Goal: Check status

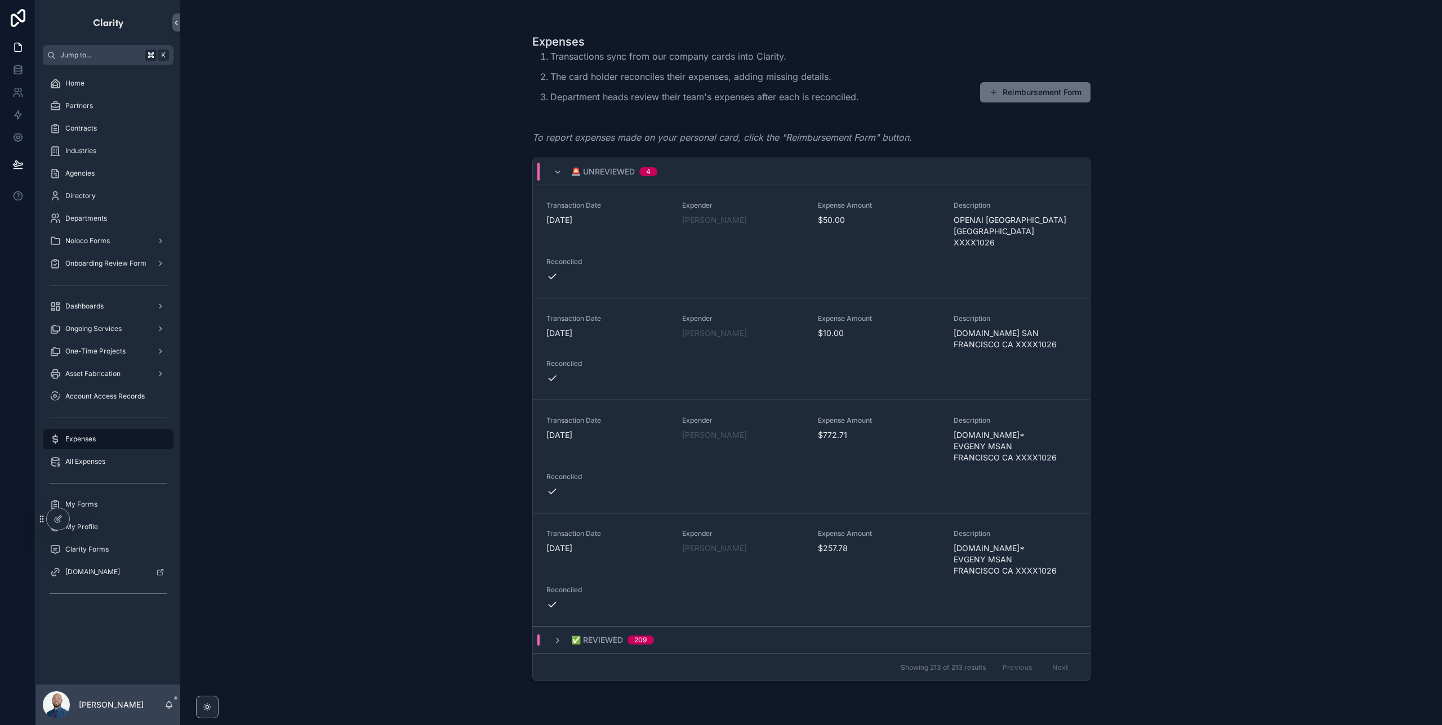
click at [555, 169] on icon "scrollable content" at bounding box center [557, 172] width 9 height 9
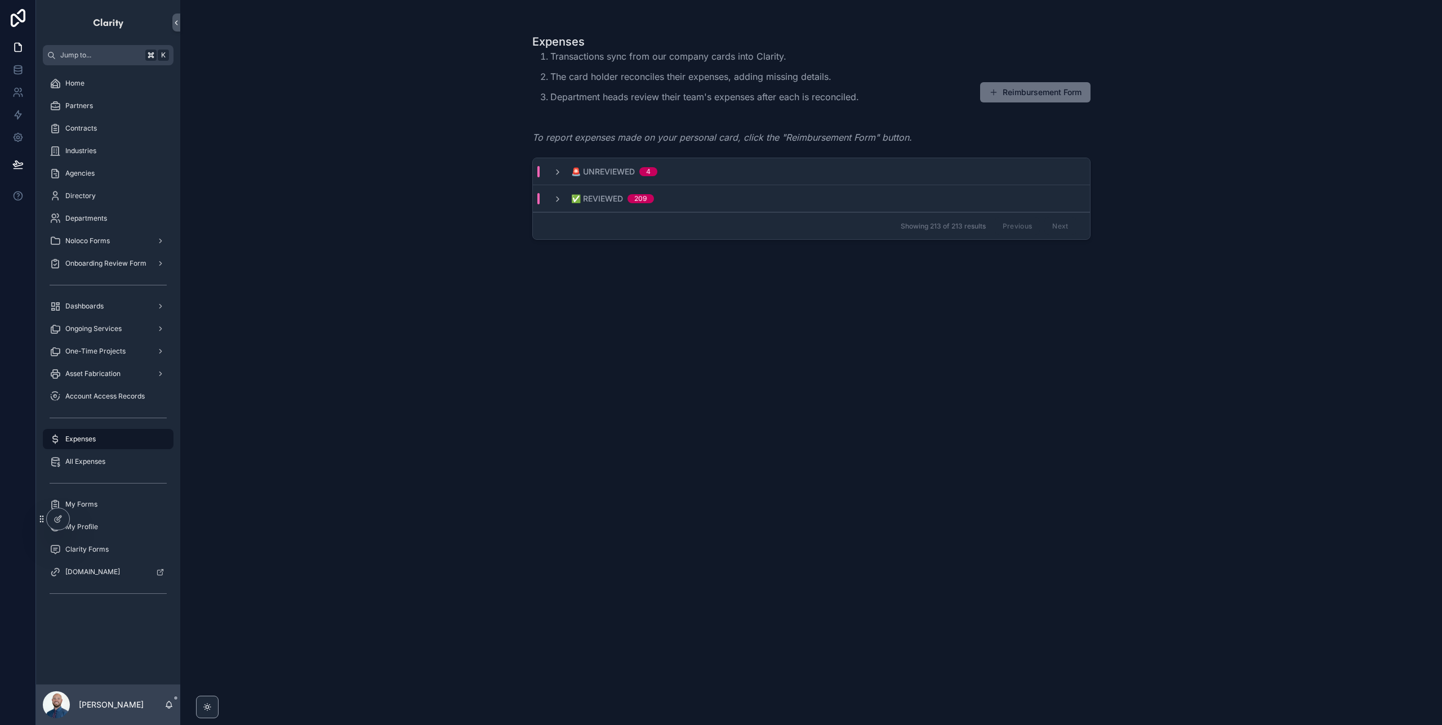
click at [555, 169] on icon "scrollable content" at bounding box center [557, 172] width 9 height 9
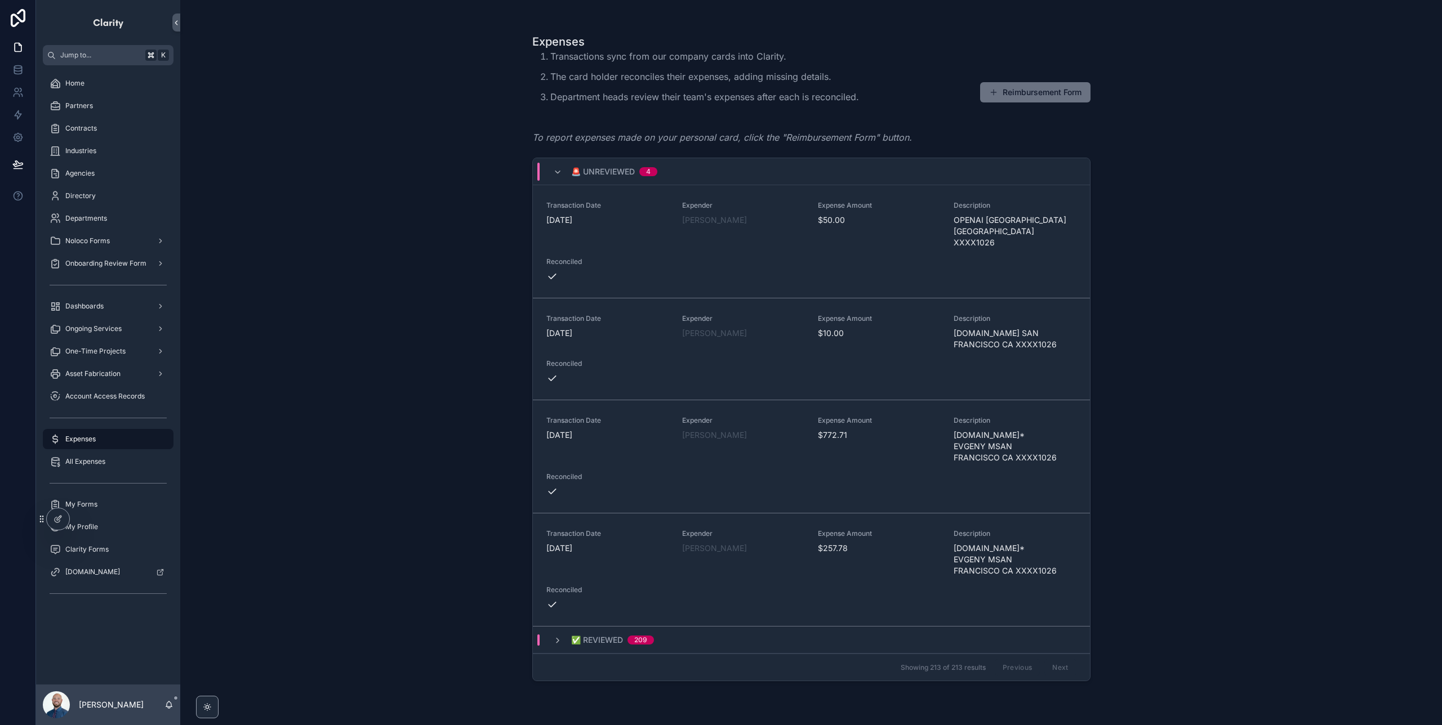
click at [1229, 256] on div "Expenses Transactions sync from our company cards into Clarity. The card holder…" at bounding box center [810, 362] width 1261 height 725
